Goal: Navigation & Orientation: Find specific page/section

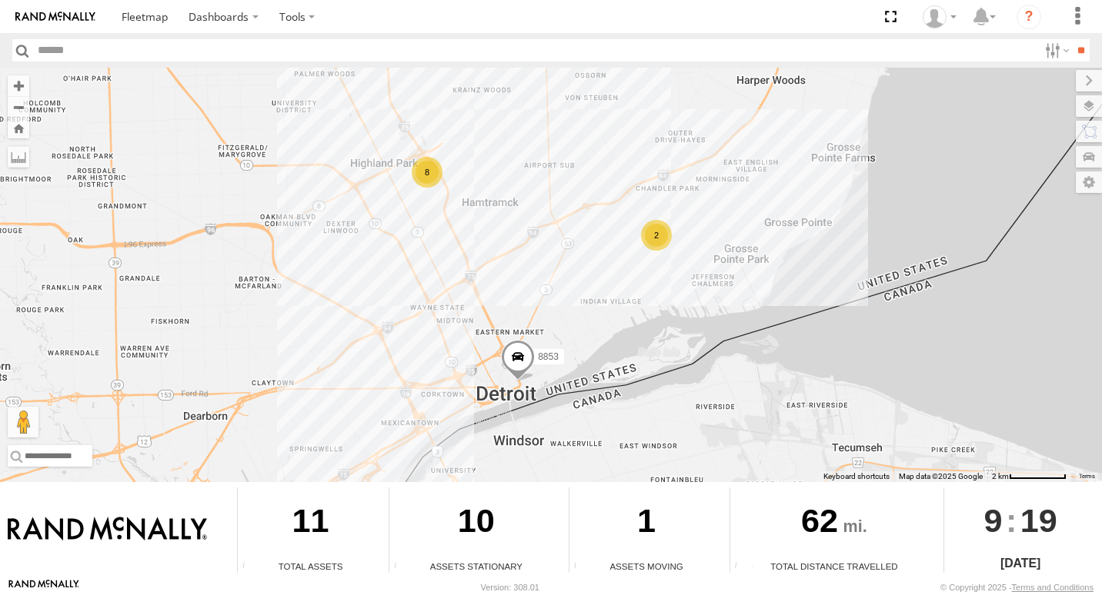
click at [661, 245] on div "2" at bounding box center [656, 235] width 31 height 31
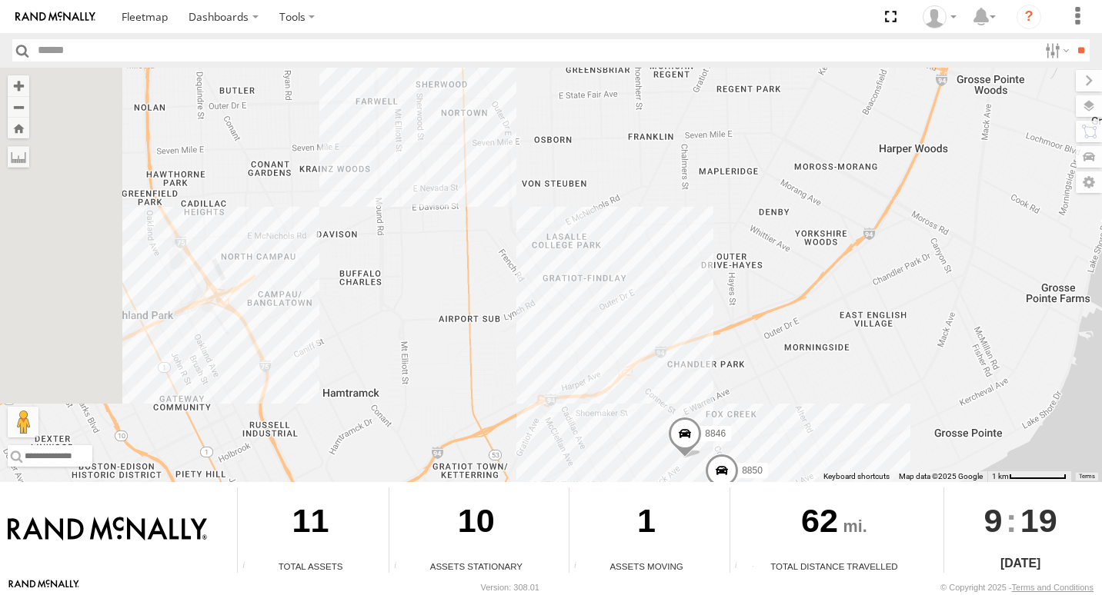
drag, startPoint x: 322, startPoint y: 318, endPoint x: 685, endPoint y: 483, distance: 399.4
click at [701, 497] on div "← Move left → Move right ↑ Move up ↓ Move down + Zoom in - Zoom out Home Jump l…" at bounding box center [551, 323] width 1102 height 511
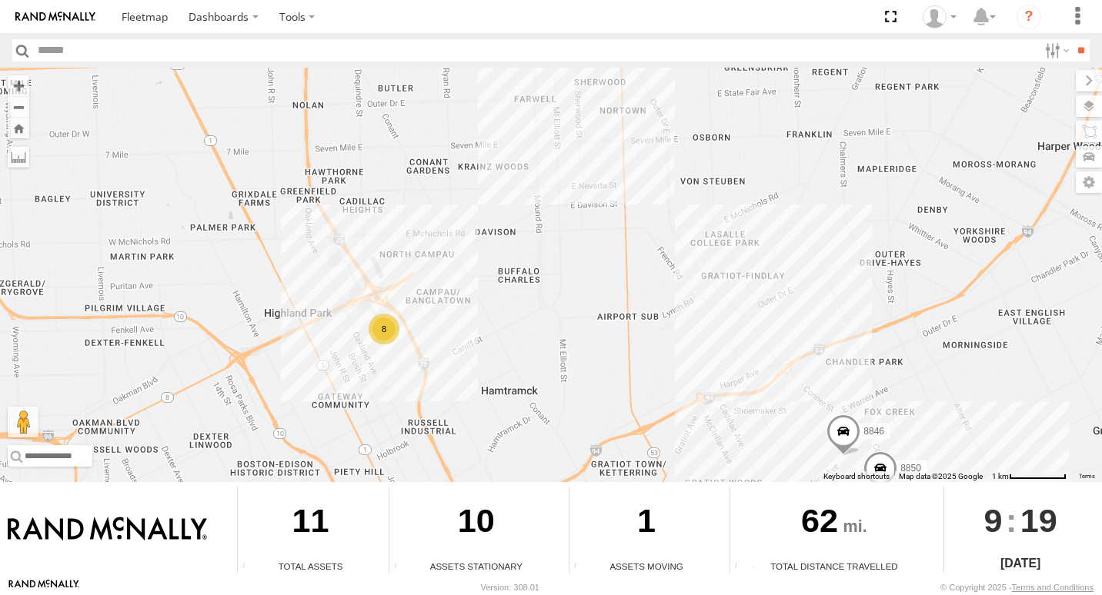
drag, startPoint x: 388, startPoint y: 360, endPoint x: 492, endPoint y: 355, distance: 104.0
click at [492, 355] on div "8853 8846 8850 8" at bounding box center [551, 275] width 1102 height 415
click at [381, 335] on div "8" at bounding box center [383, 329] width 31 height 31
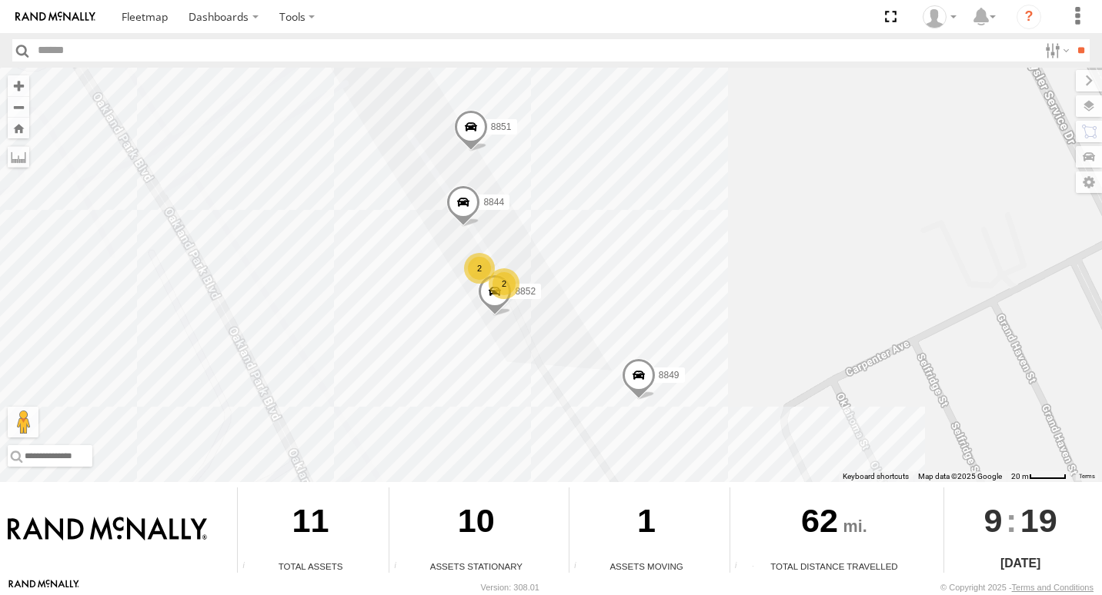
click at [476, 261] on div "2" at bounding box center [479, 268] width 31 height 31
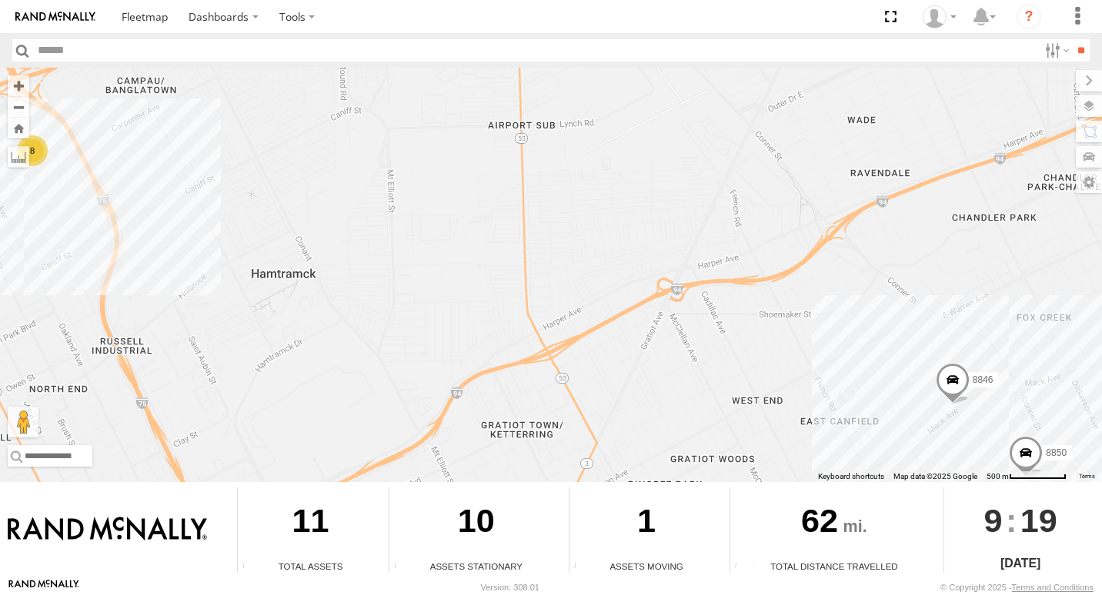
drag, startPoint x: 849, startPoint y: 402, endPoint x: 291, endPoint y: 202, distance: 593.3
click at [291, 202] on div "8853 8846 8850 8" at bounding box center [551, 275] width 1102 height 415
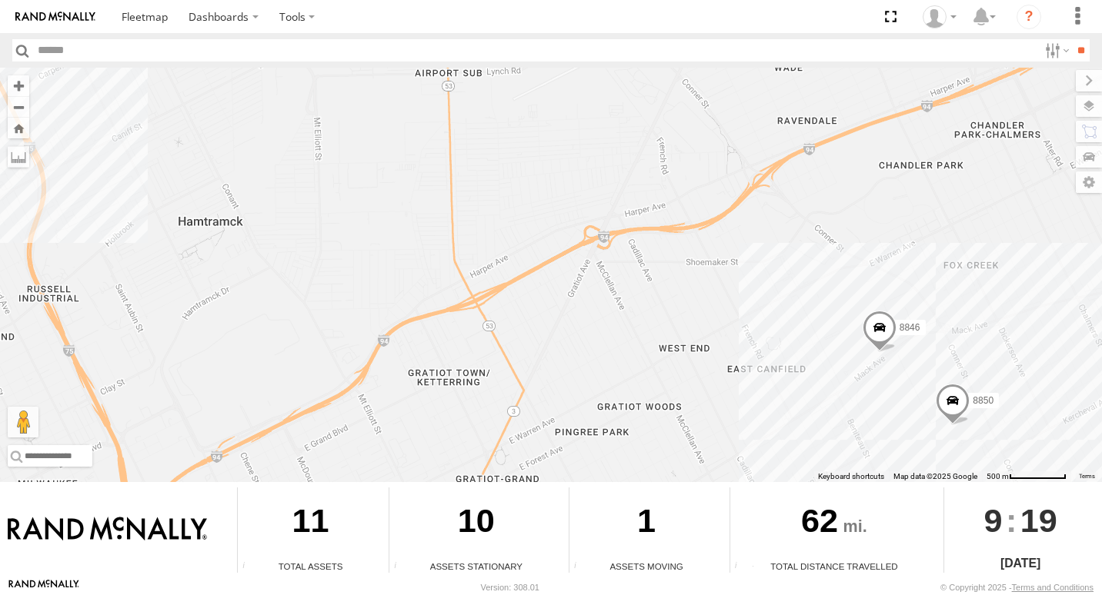
drag, startPoint x: 647, startPoint y: 300, endPoint x: 562, endPoint y: 238, distance: 105.3
click at [562, 238] on div "8853 8846 8850 8" at bounding box center [551, 275] width 1102 height 415
